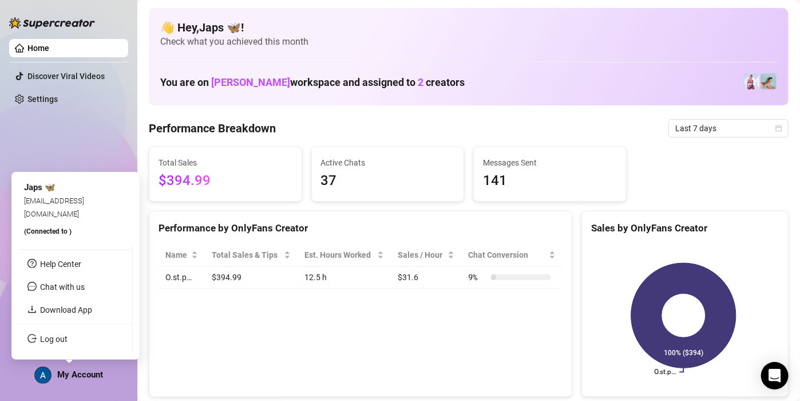
click at [69, 370] on span "My Account" at bounding box center [80, 374] width 46 height 10
click at [68, 343] on link "Log out" at bounding box center [53, 338] width 27 height 9
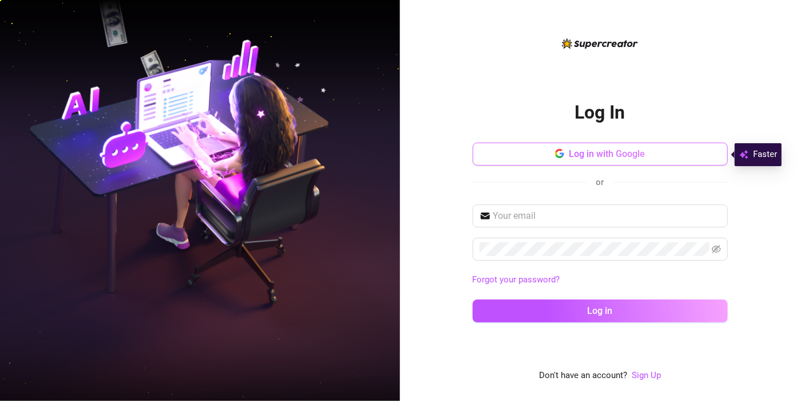
click at [627, 162] on button "Log in with Google" at bounding box center [600, 154] width 255 height 23
